Goal: Browse casually: Explore the website without a specific task or goal

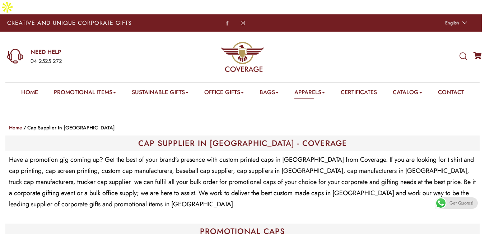
click at [446, 199] on span at bounding box center [440, 202] width 11 height 11
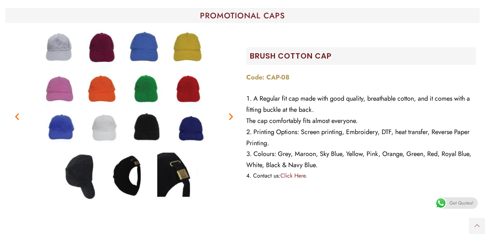
click at [55, 118] on img "7 / 7" at bounding box center [123, 116] width 179 height 179
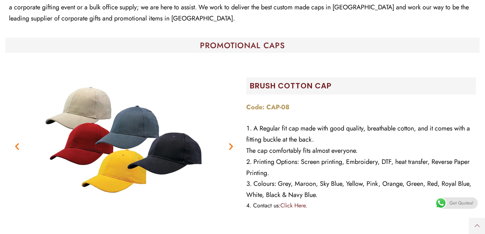
scroll to position [0, 0]
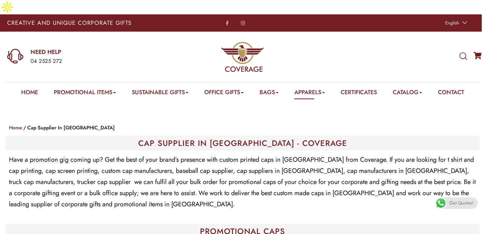
click at [212, 119] on div "Shop Home Cap Supplier in [GEOGRAPHIC_DATA]" at bounding box center [242, 127] width 474 height 16
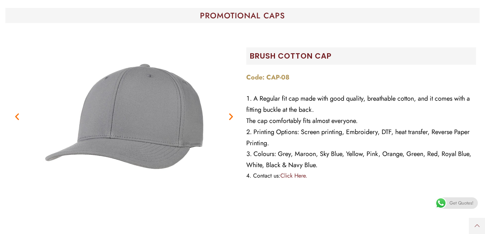
click at [230, 112] on icon "Next slide" at bounding box center [230, 116] width 9 height 9
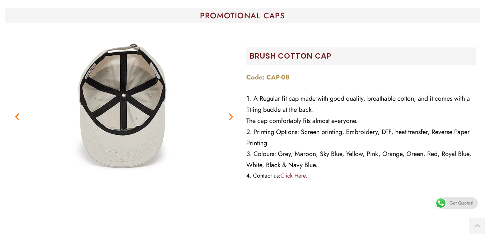
click at [230, 112] on icon "Next slide" at bounding box center [230, 116] width 9 height 9
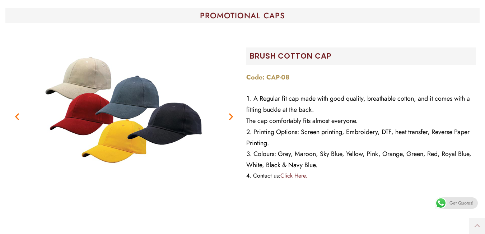
click at [230, 112] on icon "Next slide" at bounding box center [230, 116] width 9 height 9
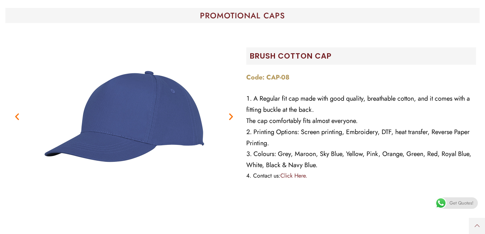
click at [230, 112] on icon "Next slide" at bounding box center [230, 116] width 9 height 9
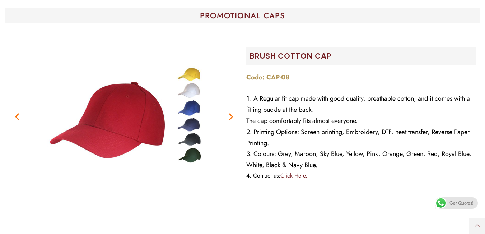
click at [230, 112] on icon "Next slide" at bounding box center [230, 116] width 9 height 9
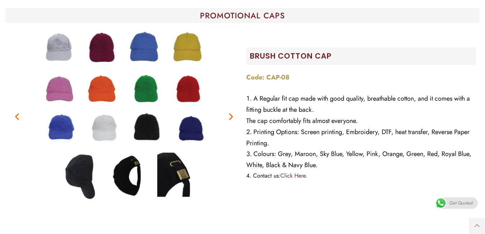
click at [230, 112] on icon "Next slide" at bounding box center [230, 116] width 9 height 9
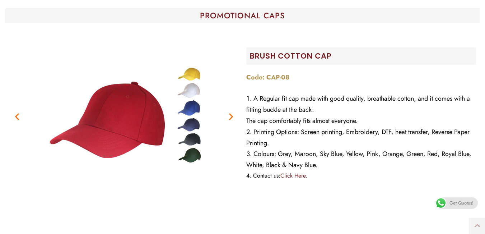
click at [232, 112] on icon "Next slide" at bounding box center [230, 116] width 9 height 9
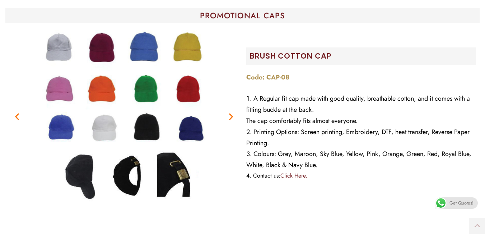
click at [232, 112] on icon "Next slide" at bounding box center [230, 116] width 9 height 9
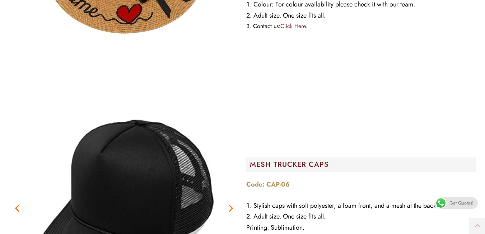
scroll to position [1128, 0]
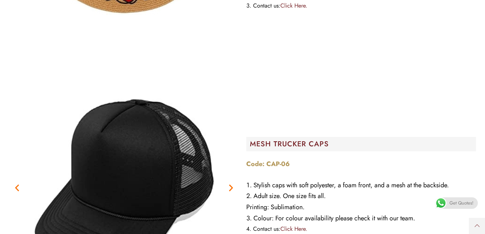
click at [233, 183] on icon "Next slide" at bounding box center [230, 187] width 9 height 9
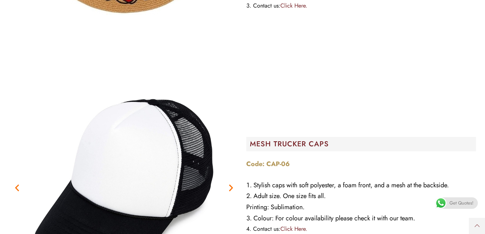
click at [233, 183] on icon "Next slide" at bounding box center [230, 187] width 9 height 9
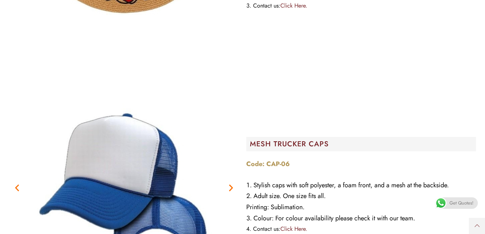
click at [233, 183] on icon "Next slide" at bounding box center [230, 187] width 9 height 9
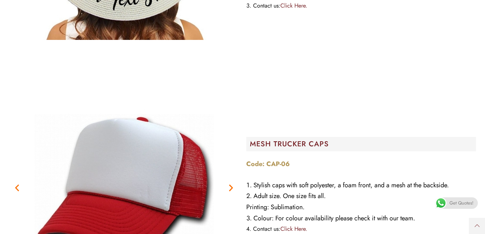
click at [233, 183] on icon "Next slide" at bounding box center [230, 187] width 9 height 9
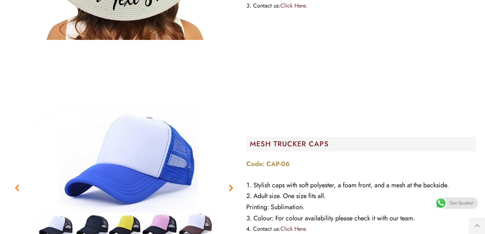
click at [233, 183] on icon "Next slide" at bounding box center [230, 187] width 9 height 9
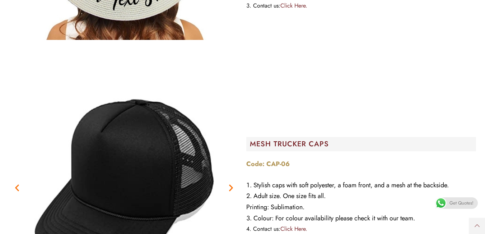
click at [233, 183] on icon "Next slide" at bounding box center [230, 187] width 9 height 9
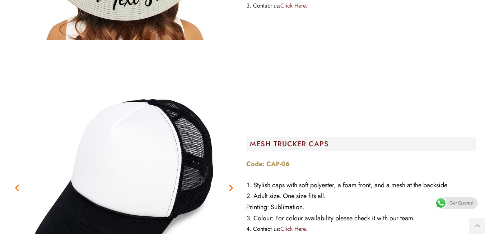
click at [233, 183] on icon "Next slide" at bounding box center [230, 187] width 9 height 9
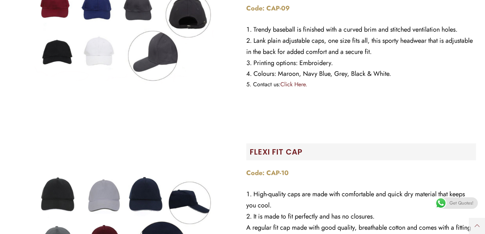
scroll to position [0, 0]
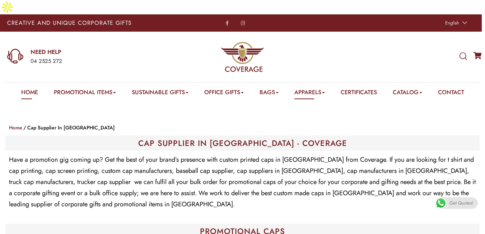
click at [27, 88] on link "Home" at bounding box center [29, 93] width 17 height 11
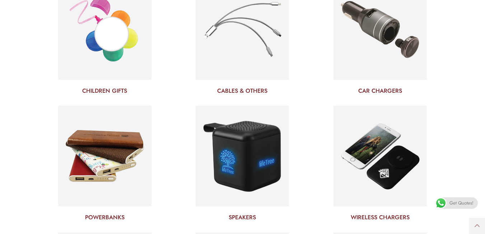
scroll to position [2025, 0]
